Goal: Information Seeking & Learning: Learn about a topic

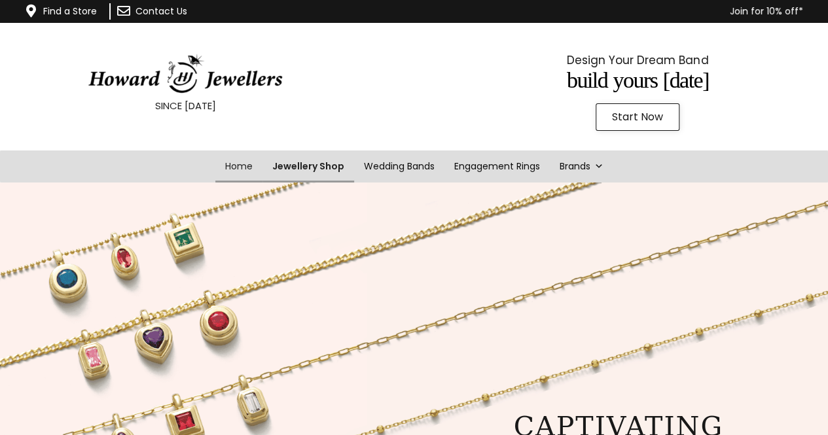
click at [333, 167] on link "Jewellery Shop" at bounding box center [309, 167] width 92 height 32
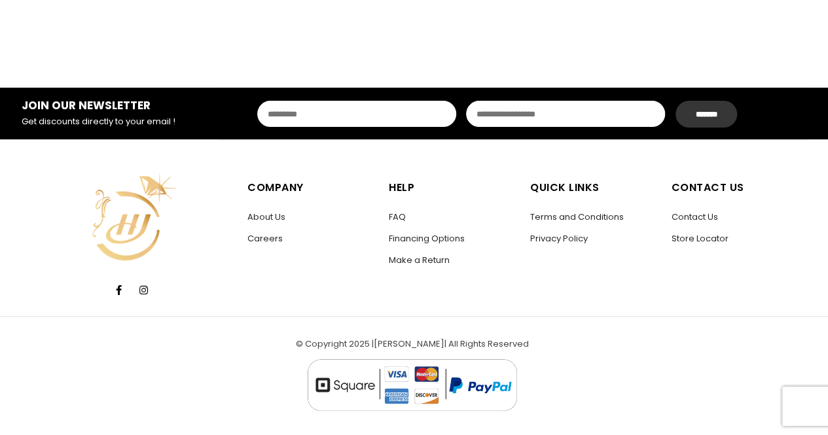
scroll to position [2512, 0]
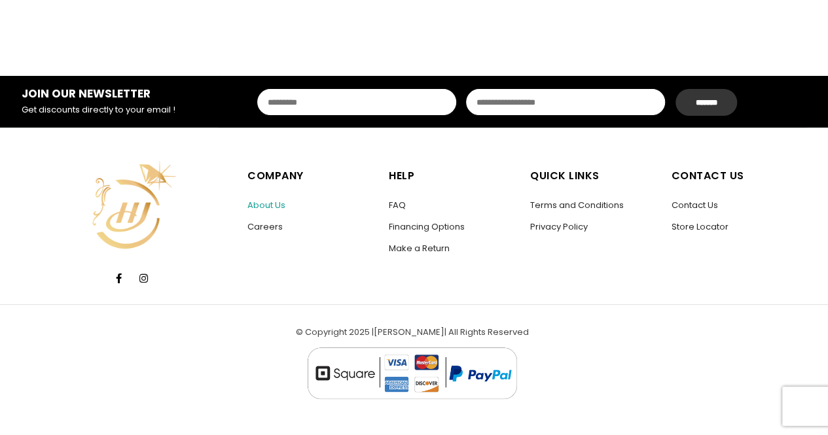
click at [264, 202] on link "About Us" at bounding box center [267, 205] width 38 height 12
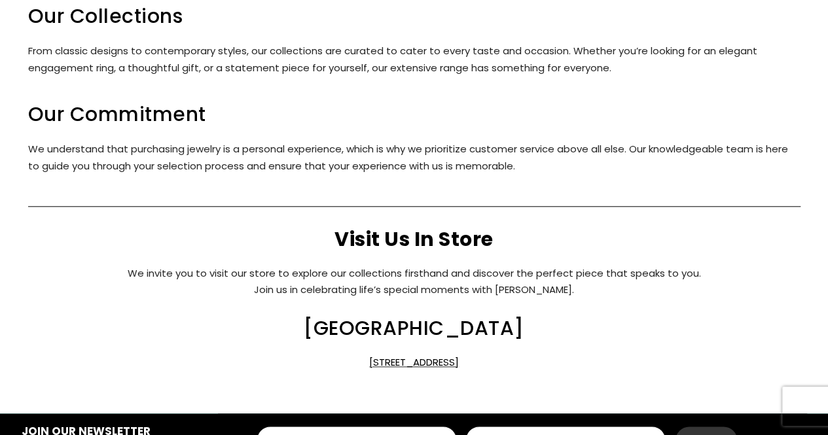
scroll to position [545, 0]
